Goal: Transaction & Acquisition: Book appointment/travel/reservation

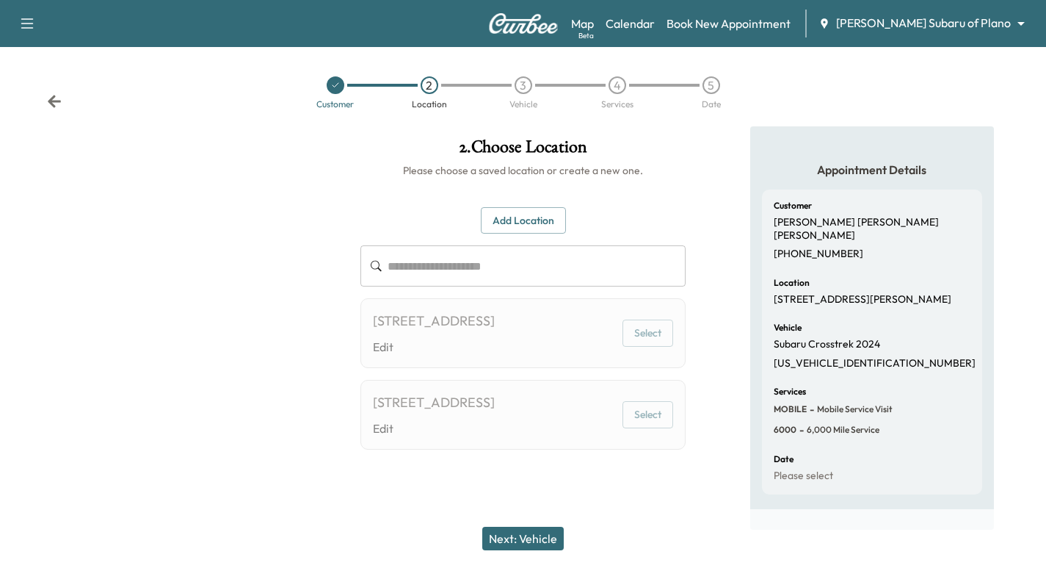
click at [335, 87] on icon at bounding box center [335, 85] width 9 height 9
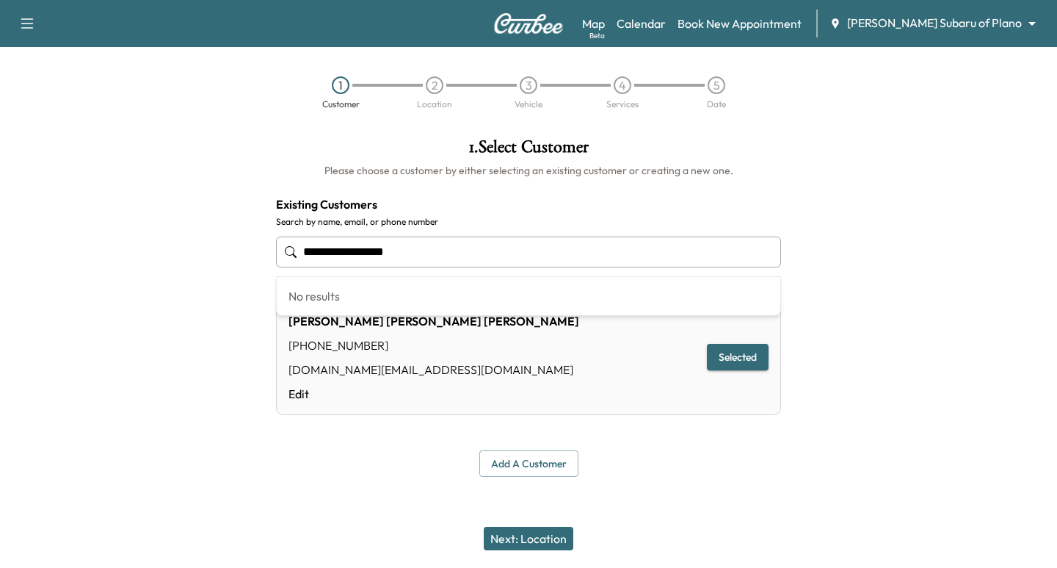
drag, startPoint x: 423, startPoint y: 239, endPoint x: 222, endPoint y: 211, distance: 202.4
click at [222, 212] on div "**********" at bounding box center [528, 307] width 1057 height 362
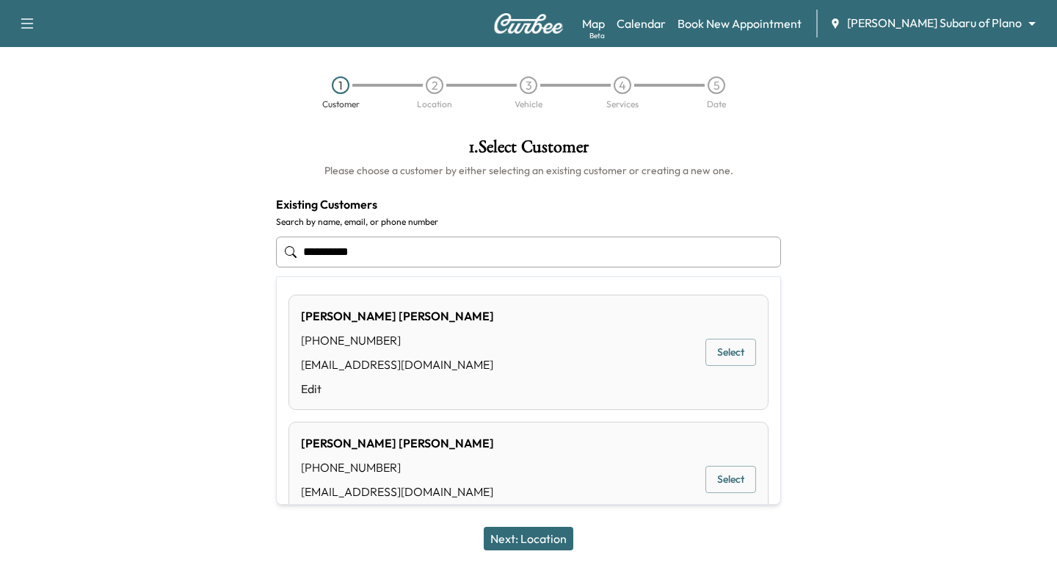
click at [747, 364] on div "[PERSON_NAME] [PHONE_NUMBER] [EMAIL_ADDRESS][DOMAIN_NAME] Edit Select" at bounding box center [529, 351] width 480 height 115
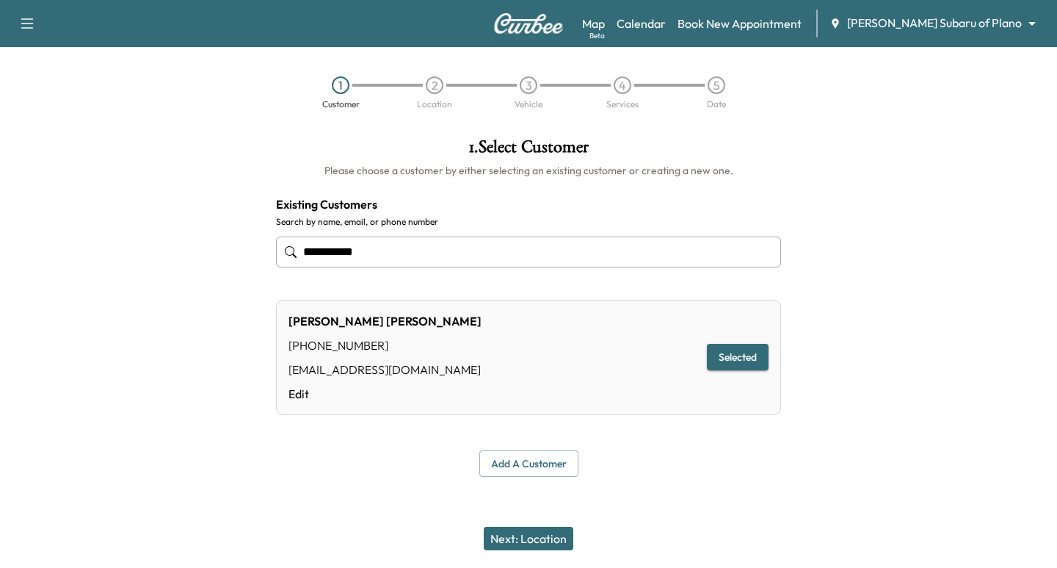
type input "**********"
click at [550, 541] on button "Next: Location" at bounding box center [529, 538] width 90 height 23
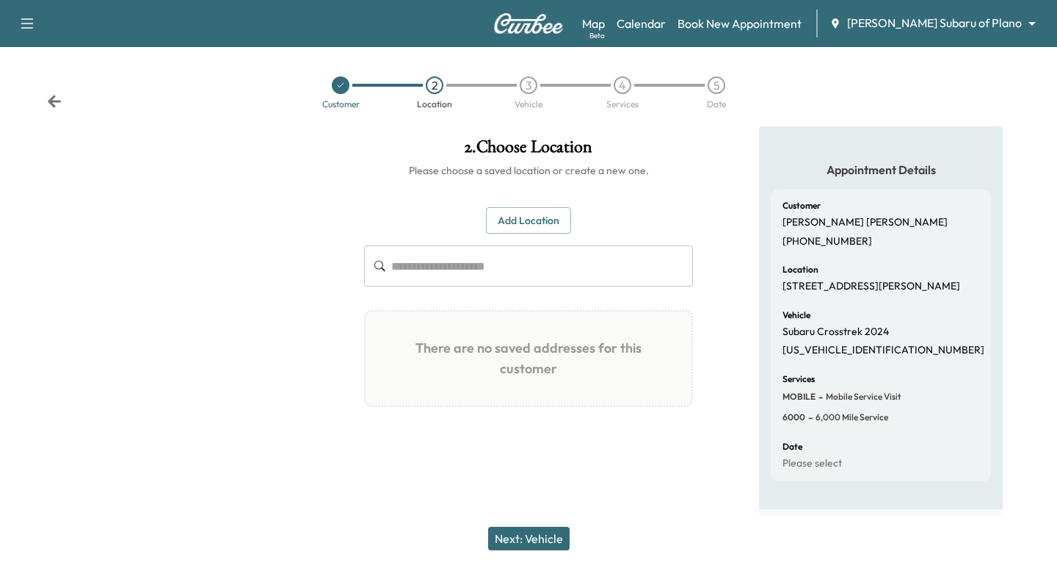
click at [528, 220] on button "Add Location" at bounding box center [528, 220] width 85 height 27
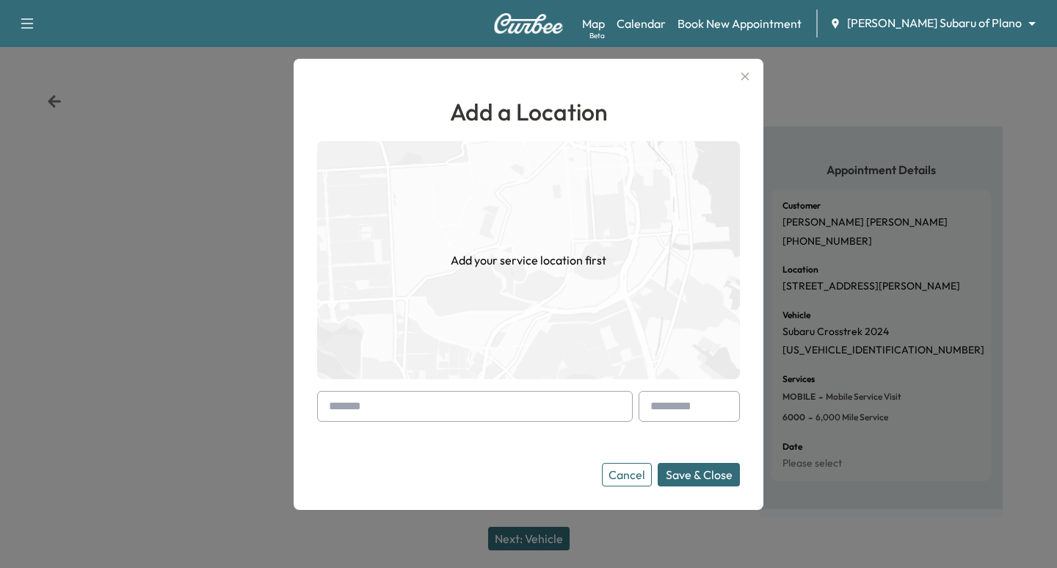
click at [383, 409] on input "text" at bounding box center [475, 406] width 316 height 31
paste input "**********"
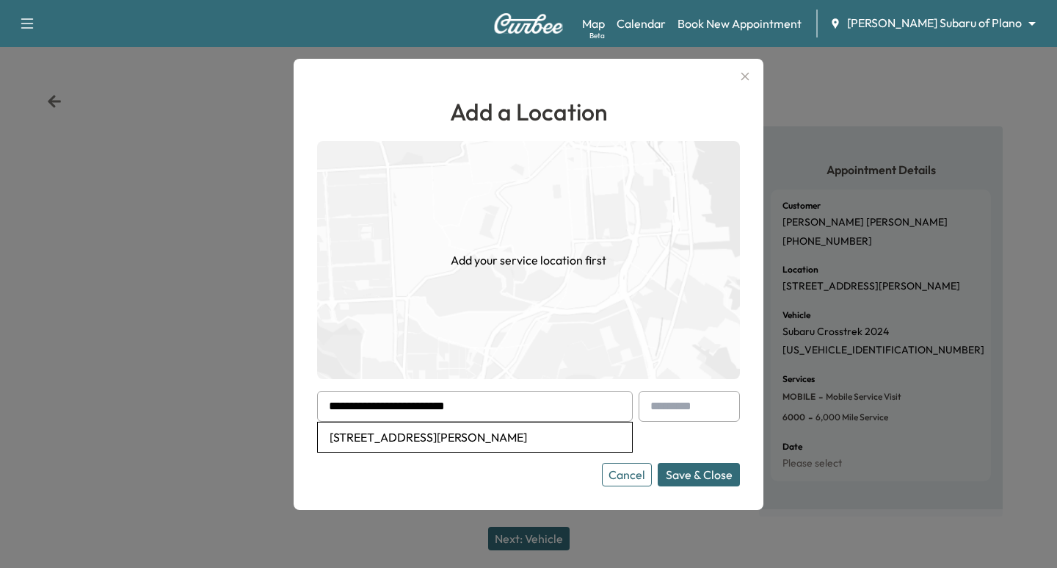
click at [479, 435] on li "[STREET_ADDRESS][PERSON_NAME]" at bounding box center [475, 436] width 314 height 29
type input "**********"
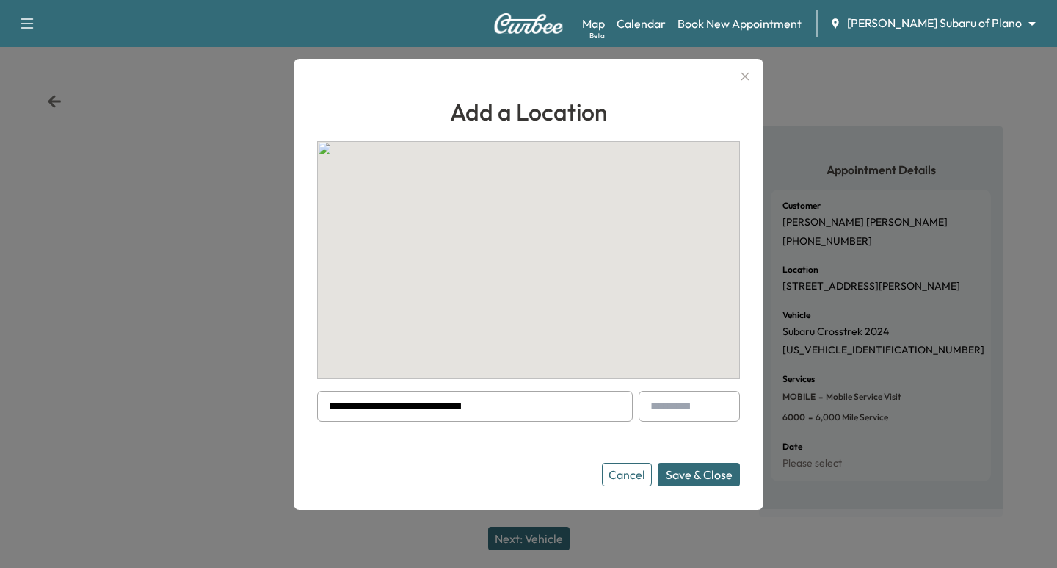
click at [684, 472] on button "Save & Close" at bounding box center [699, 474] width 82 height 23
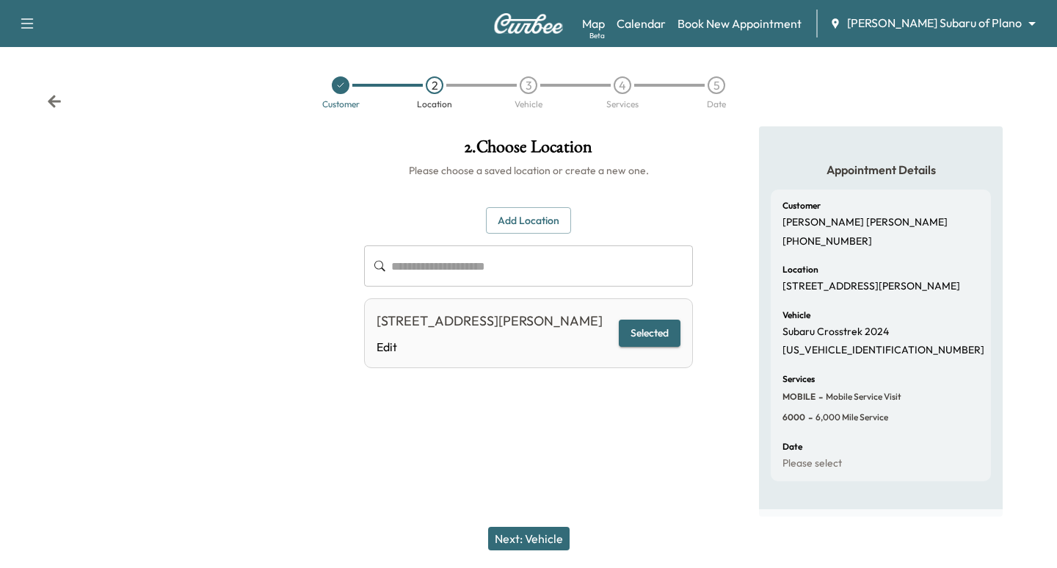
click at [545, 536] on button "Next: Vehicle" at bounding box center [529, 538] width 82 height 23
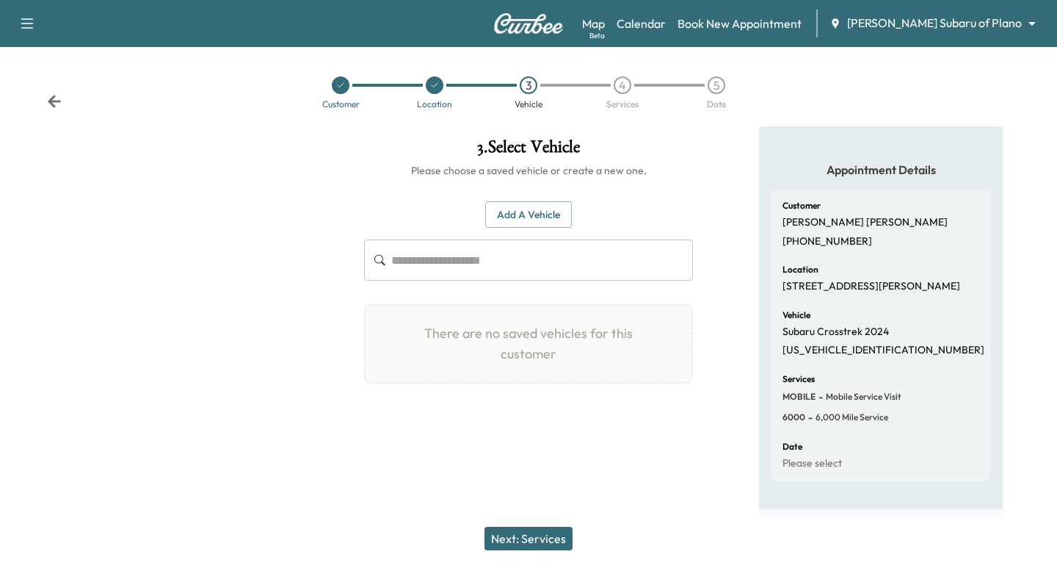
click at [524, 208] on button "Add a Vehicle" at bounding box center [528, 214] width 87 height 27
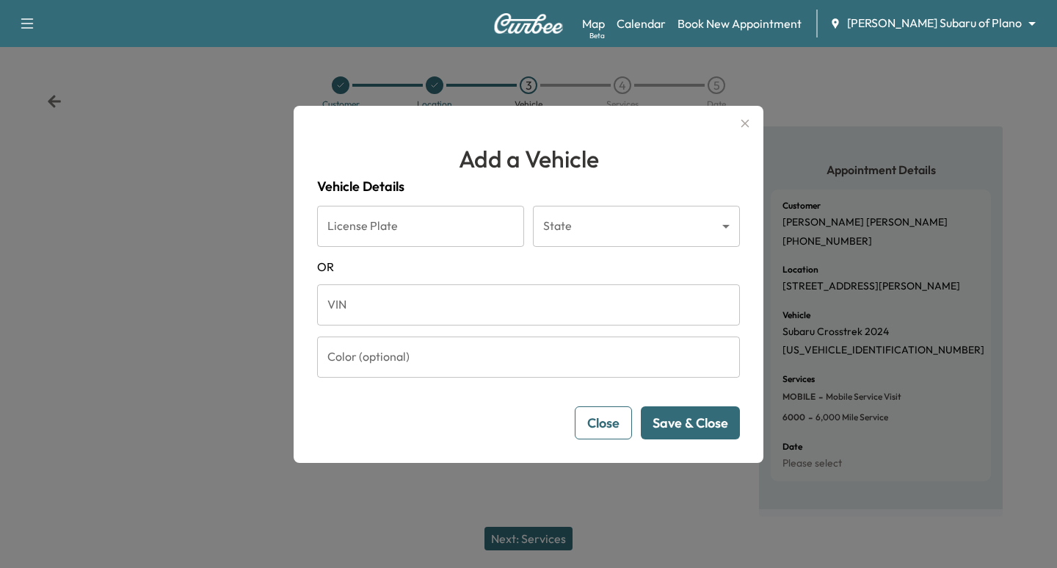
click at [360, 315] on input "VIN" at bounding box center [528, 304] width 423 height 41
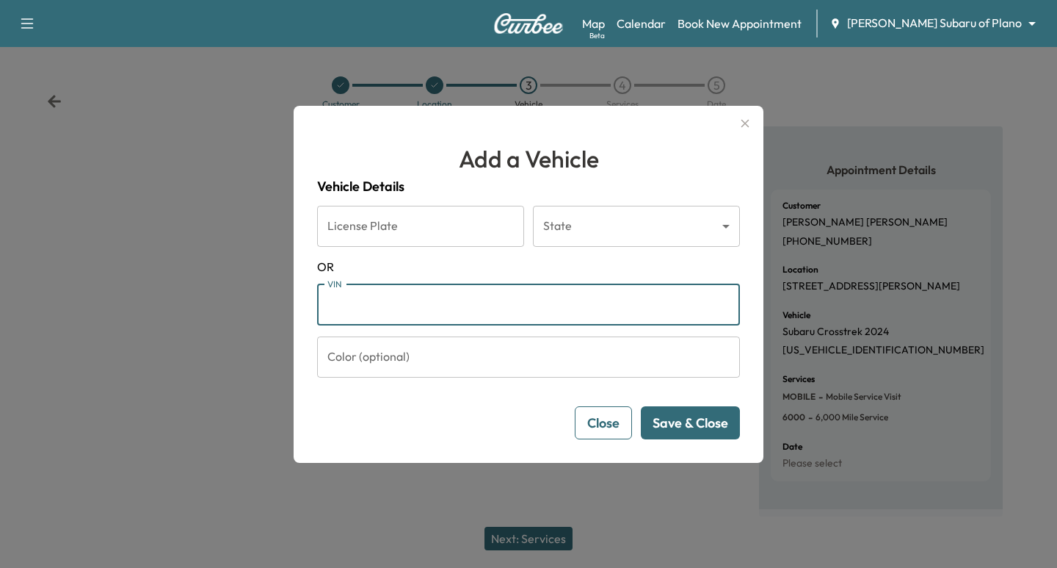
paste input "**********"
type input "**********"
click at [700, 429] on button "Save & Close" at bounding box center [690, 422] width 99 height 33
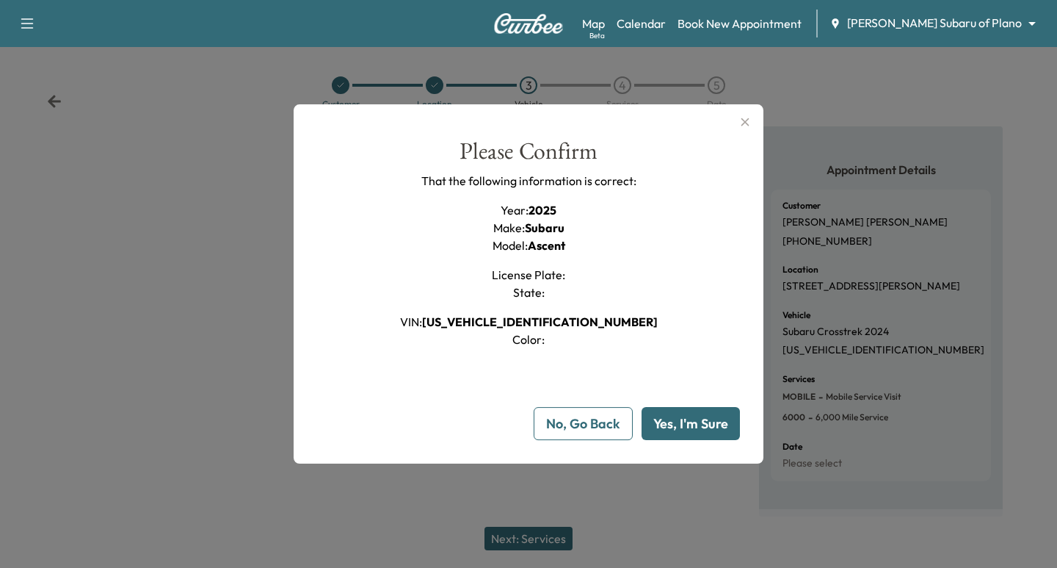
click at [674, 427] on button "Yes, I'm Sure" at bounding box center [691, 423] width 98 height 33
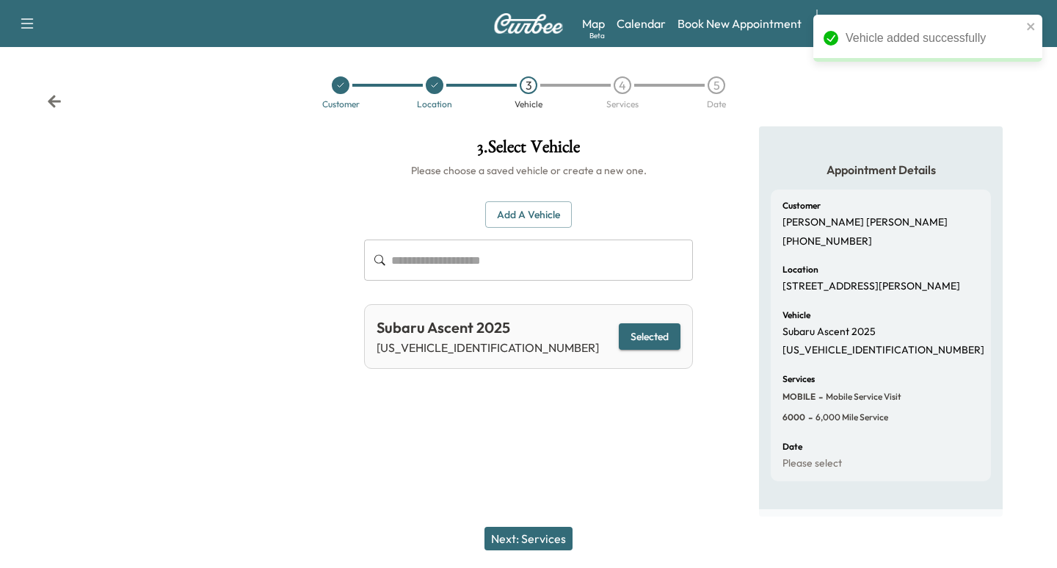
drag, startPoint x: 521, startPoint y: 538, endPoint x: 519, endPoint y: 548, distance: 9.8
click at [521, 541] on button "Next: Services" at bounding box center [529, 538] width 88 height 23
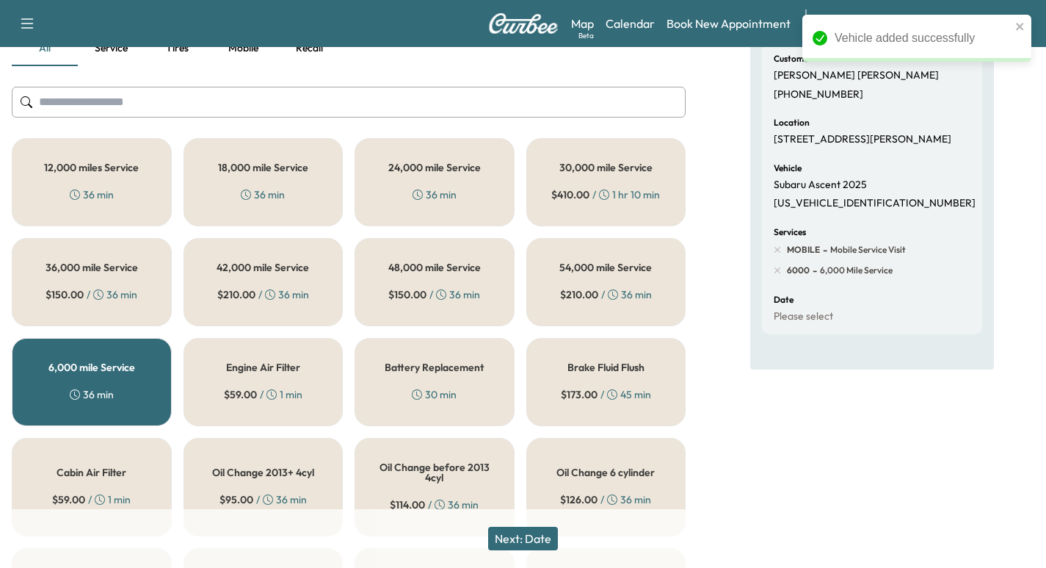
scroll to position [165, 0]
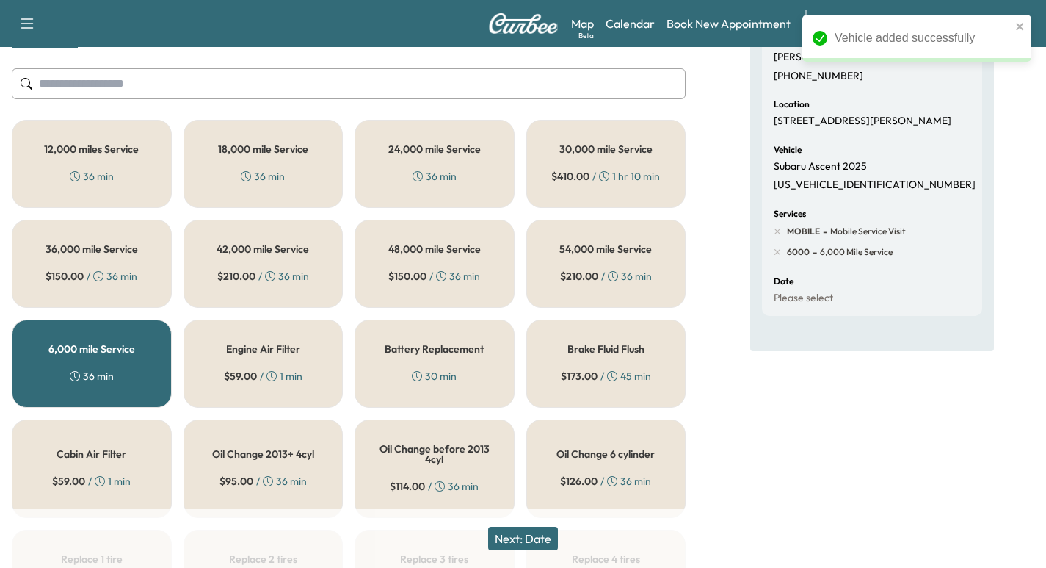
click at [130, 144] on h5 "12,000 miles Service" at bounding box center [91, 149] width 95 height 10
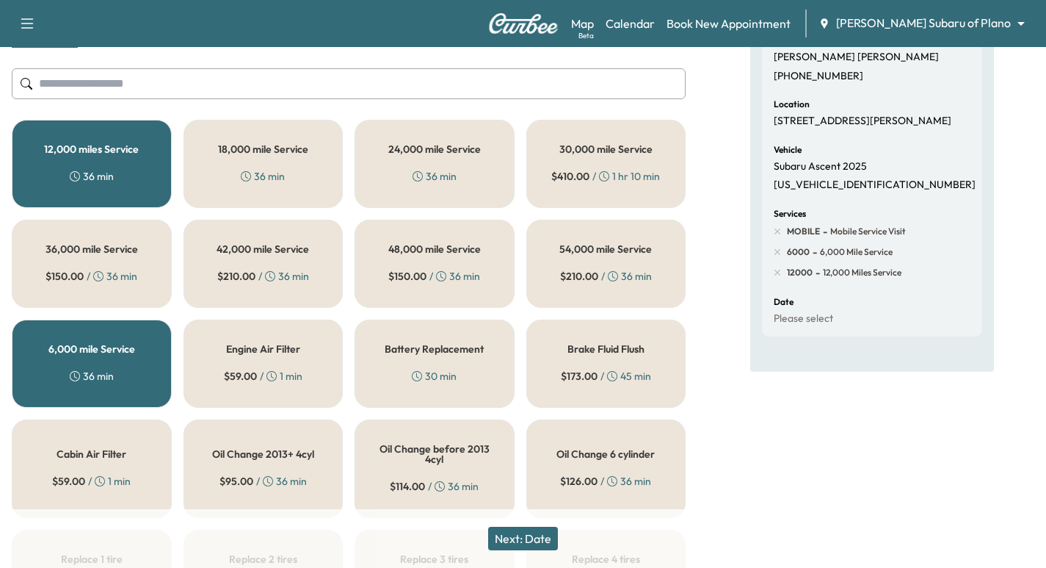
click at [131, 376] on div "6,000 mile Service 36 min" at bounding box center [92, 363] width 160 height 88
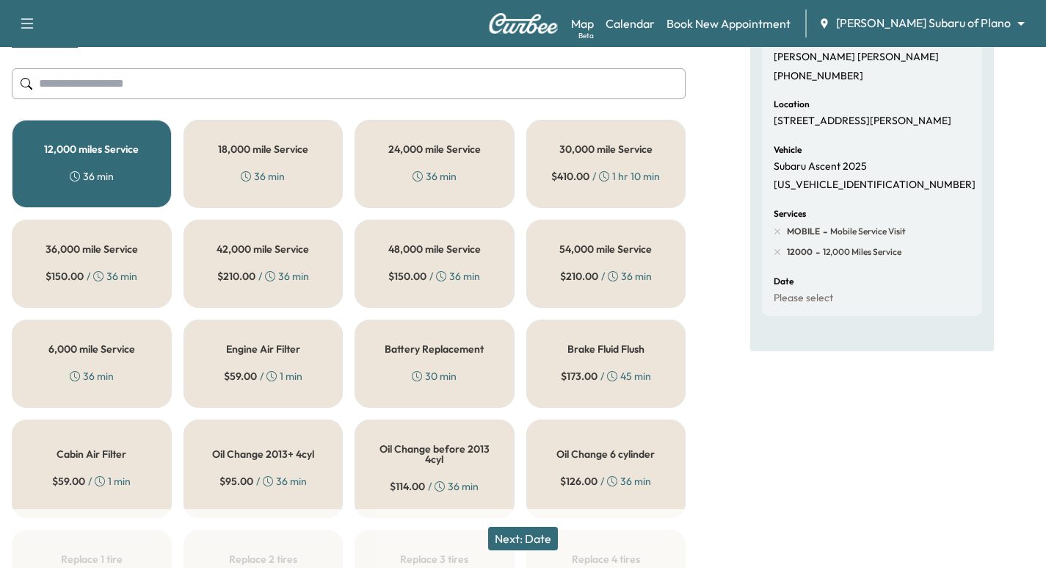
click at [543, 535] on button "Next: Date" at bounding box center [523, 538] width 70 height 23
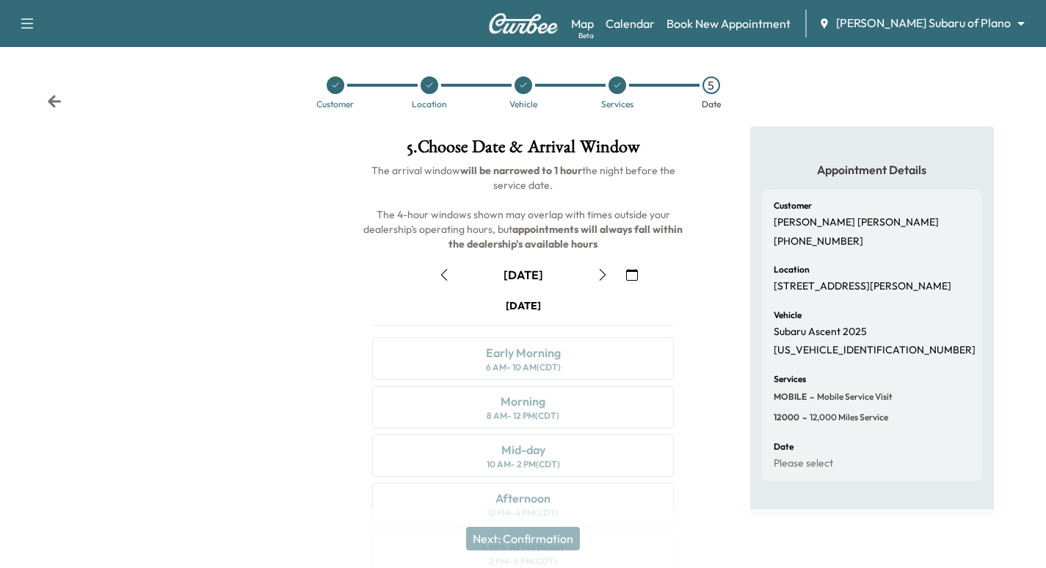
click at [329, 88] on div at bounding box center [336, 85] width 18 height 18
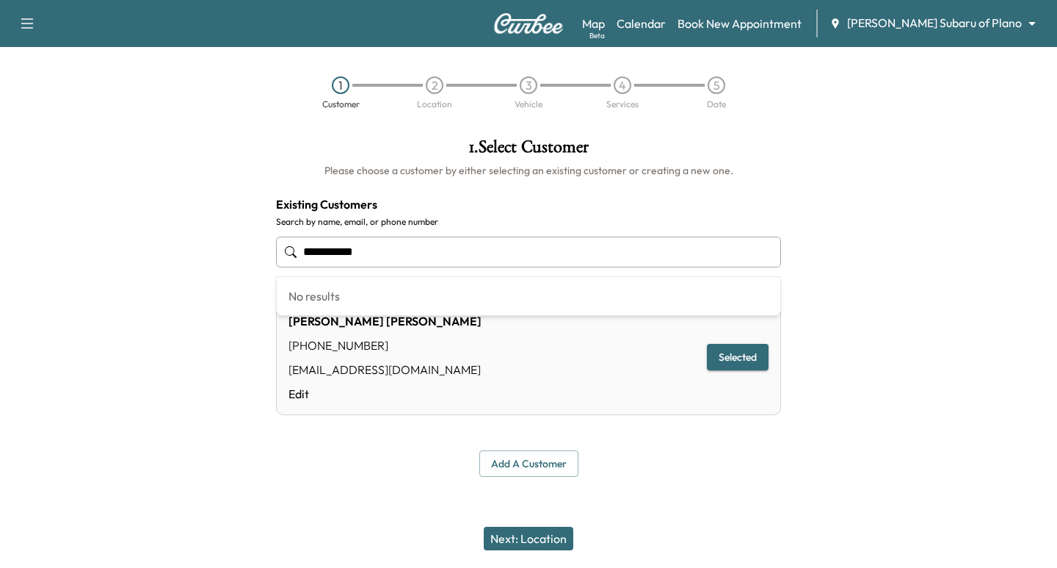
drag, startPoint x: 395, startPoint y: 257, endPoint x: 120, endPoint y: 214, distance: 278.0
click at [120, 214] on div "**********" at bounding box center [528, 307] width 1057 height 362
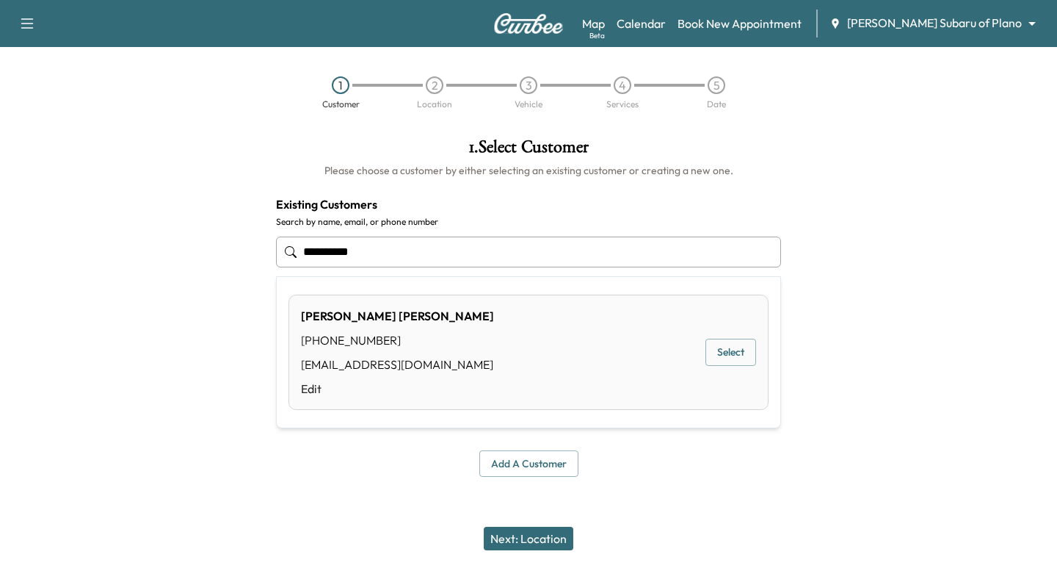
click at [732, 348] on button "Select" at bounding box center [731, 352] width 51 height 27
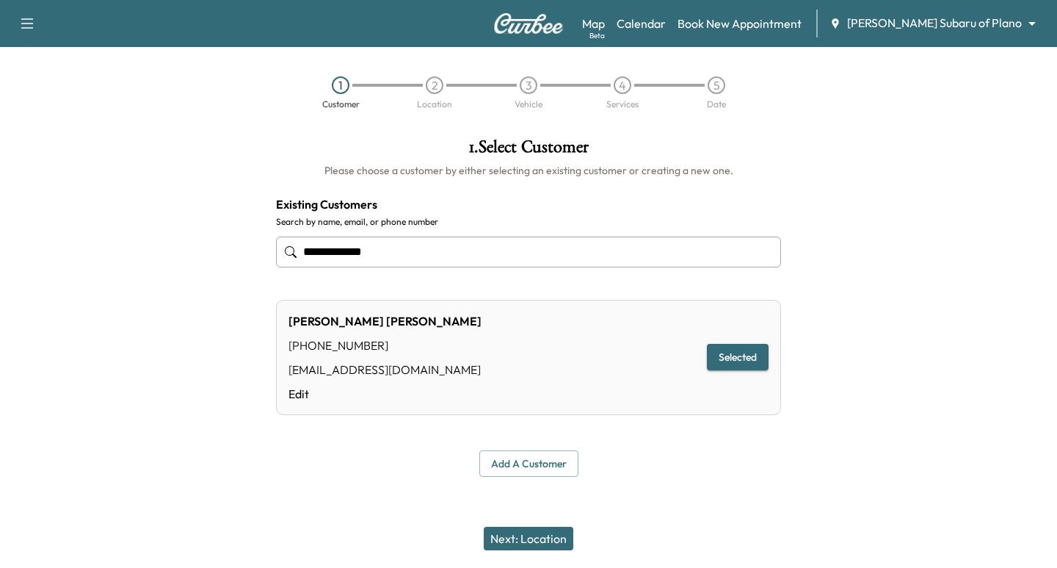
type input "**********"
click at [543, 541] on button "Next: Location" at bounding box center [529, 538] width 90 height 23
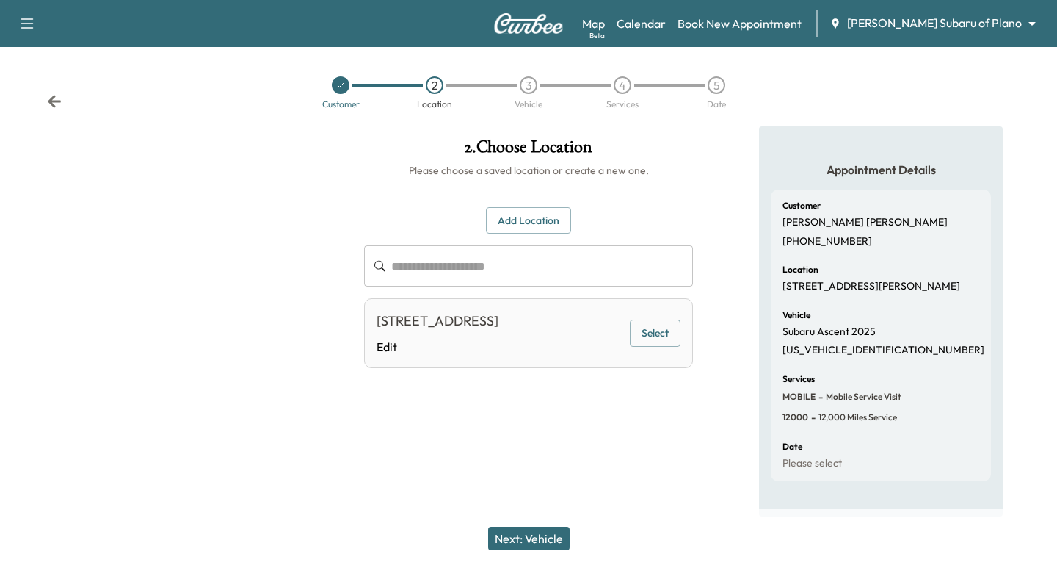
click at [657, 347] on button "Select" at bounding box center [655, 332] width 51 height 27
drag, startPoint x: 535, startPoint y: 543, endPoint x: 522, endPoint y: 566, distance: 27.0
click at [535, 543] on button "Next: Vehicle" at bounding box center [523, 538] width 82 height 23
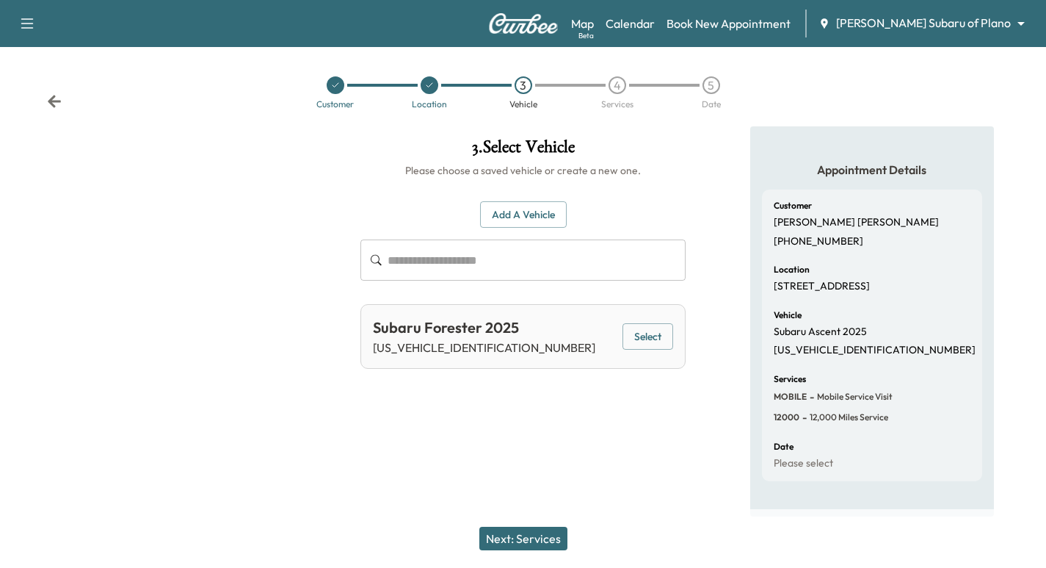
click at [651, 342] on button "Select" at bounding box center [648, 336] width 51 height 27
drag, startPoint x: 518, startPoint y: 535, endPoint x: 489, endPoint y: 542, distance: 30.1
click at [519, 535] on button "Next: Services" at bounding box center [524, 538] width 88 height 23
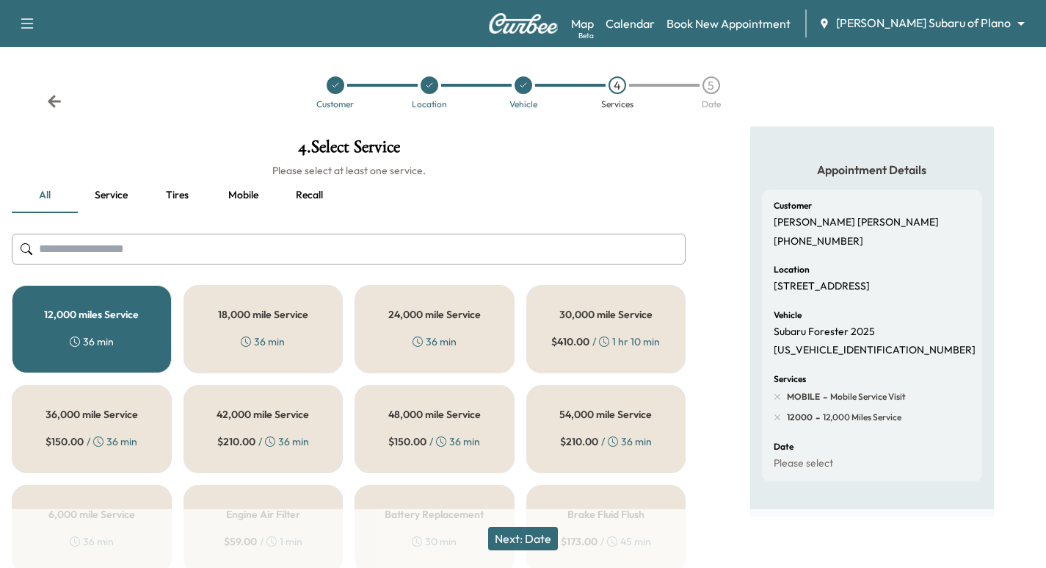
click at [537, 535] on button "Next: Date" at bounding box center [523, 538] width 70 height 23
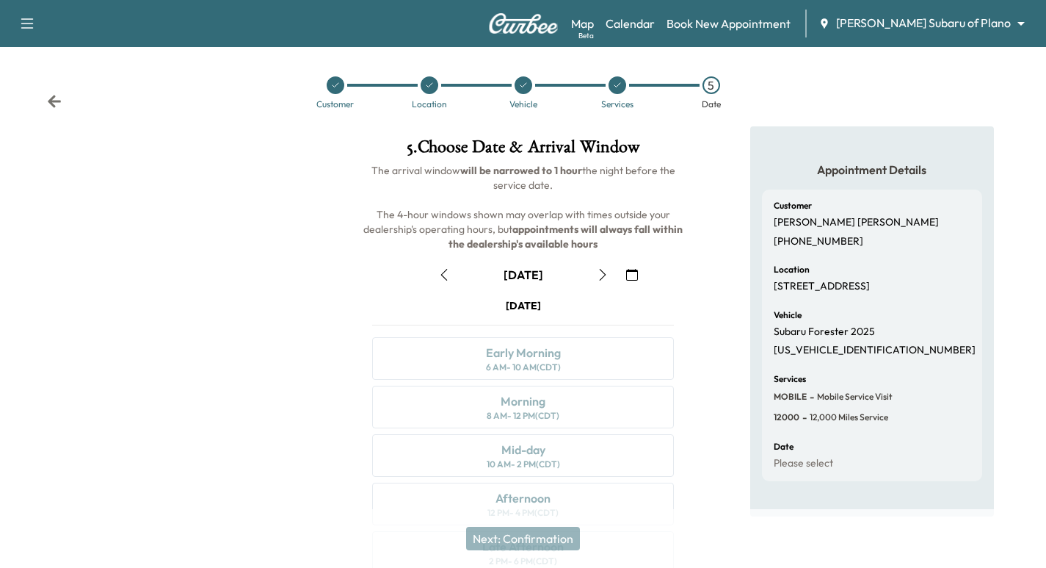
click at [620, 84] on icon at bounding box center [618, 85] width 6 height 4
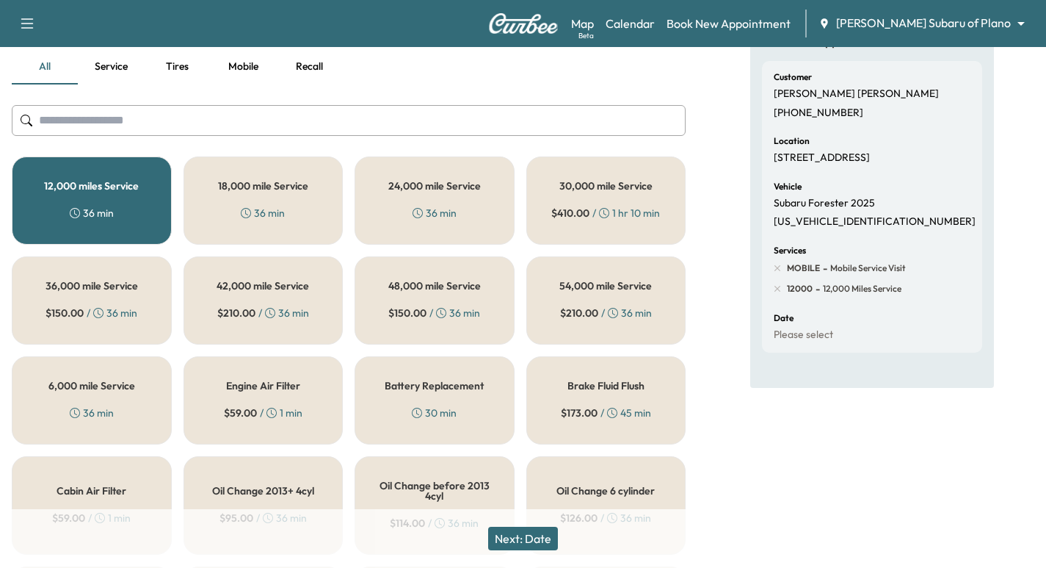
scroll to position [55, 0]
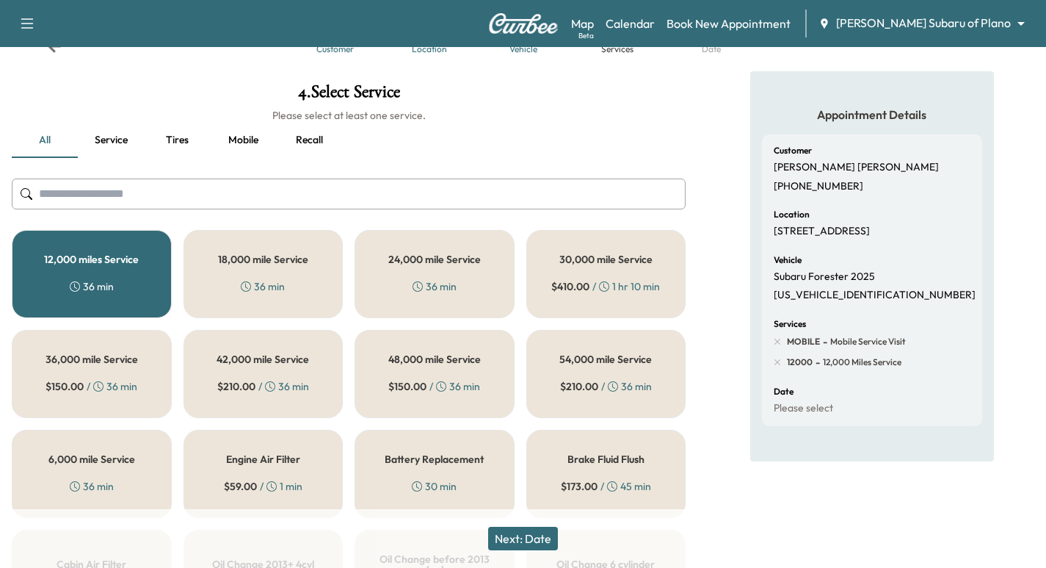
click at [169, 137] on button "Tires" at bounding box center [177, 140] width 66 height 35
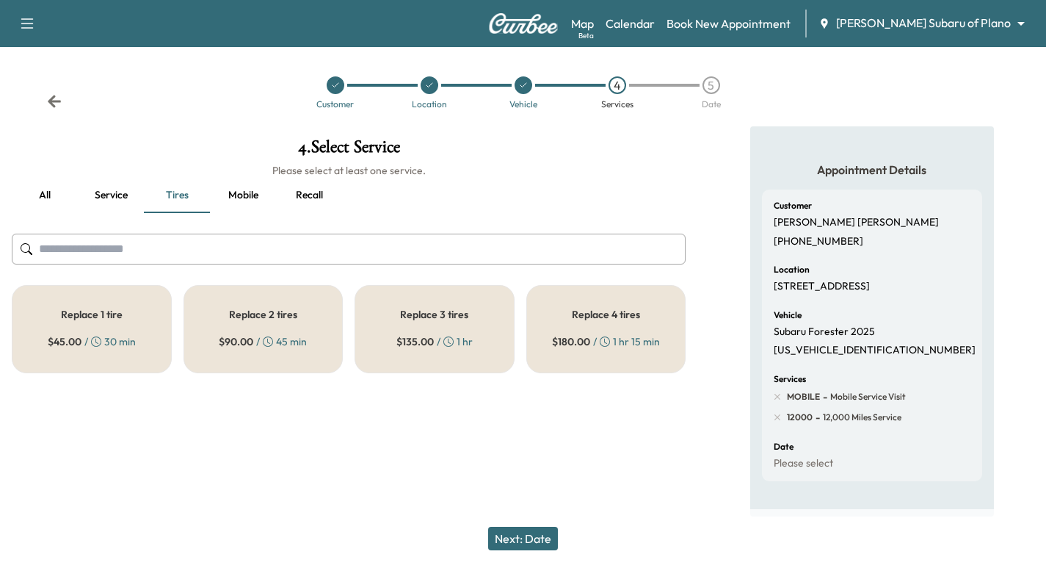
click at [261, 153] on h1 "4 . Select Service" at bounding box center [349, 150] width 674 height 25
click at [238, 178] on button "Mobile" at bounding box center [243, 195] width 66 height 35
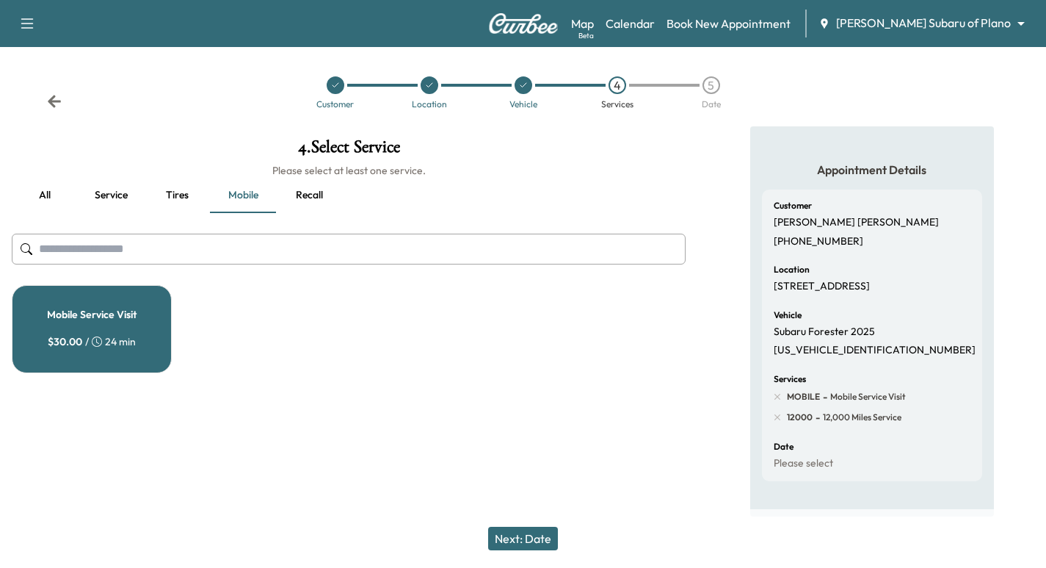
click at [297, 191] on button "Recall" at bounding box center [309, 195] width 66 height 35
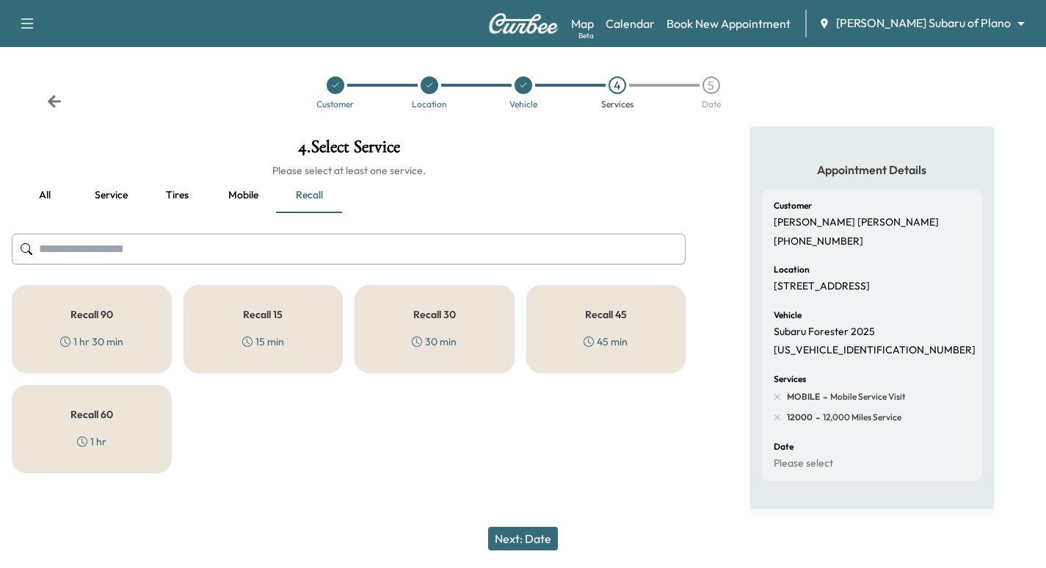
click at [141, 188] on button "Service" at bounding box center [111, 195] width 66 height 35
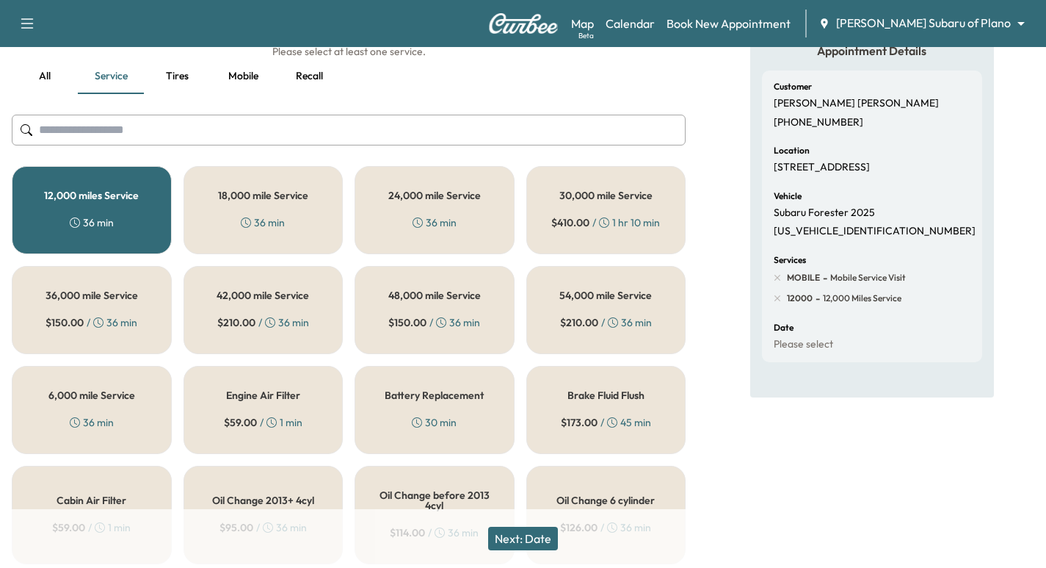
scroll to position [274, 0]
